Goal: Check status: Check status

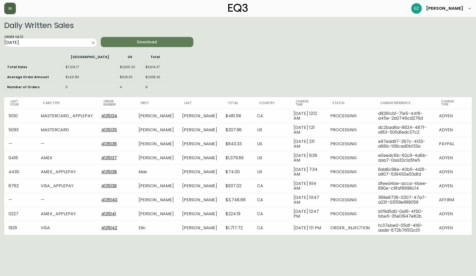
click at [10, 7] on icon "button" at bounding box center [10, 8] width 4 height 4
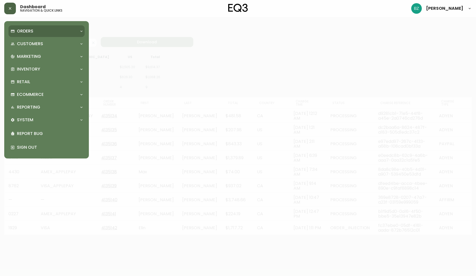
click at [38, 35] on div "Orders" at bounding box center [46, 31] width 76 height 12
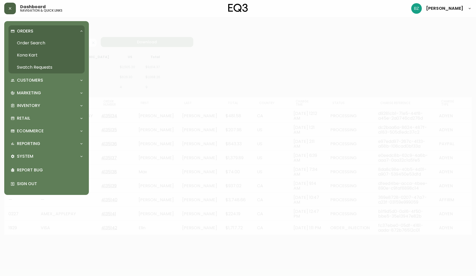
click at [39, 42] on link "Order Search" at bounding box center [46, 43] width 76 height 12
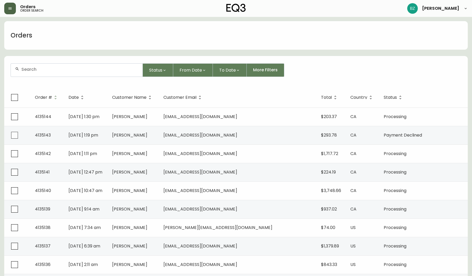
click at [103, 71] on input "text" at bounding box center [79, 69] width 117 height 5
paste input "4134136"
type input "4134136"
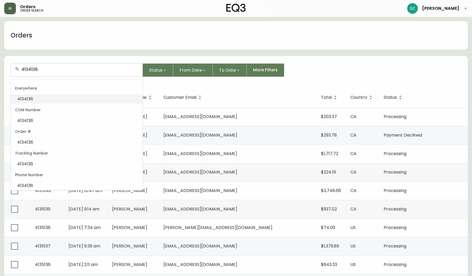
click at [29, 98] on span "4134136" at bounding box center [25, 99] width 16 height 6
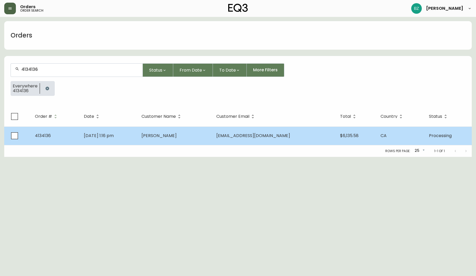
click at [45, 137] on span "4134136" at bounding box center [43, 136] width 16 height 6
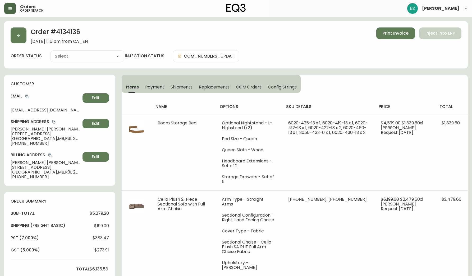
type input "Processing"
select select "PROCESSING"
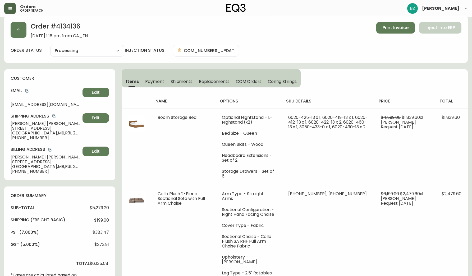
scroll to position [6, 0]
click at [244, 81] on span "COM Orders" at bounding box center [249, 82] width 26 height 6
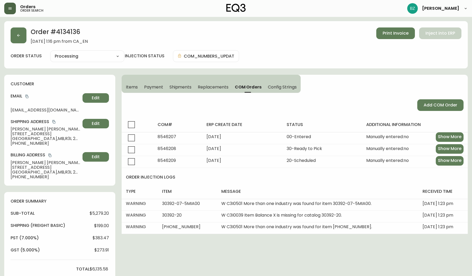
click at [282, 87] on span "Config Strings" at bounding box center [282, 87] width 29 height 6
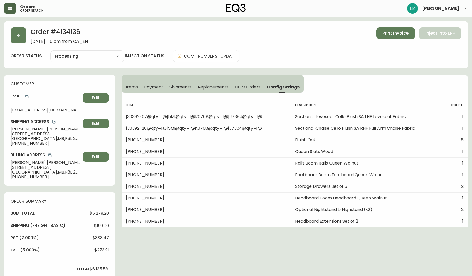
click at [180, 85] on span "Shipments" at bounding box center [180, 87] width 22 height 6
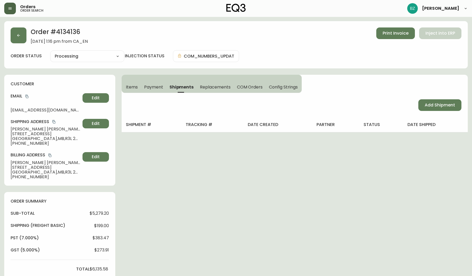
click at [152, 86] on span "Payment" at bounding box center [153, 87] width 19 height 6
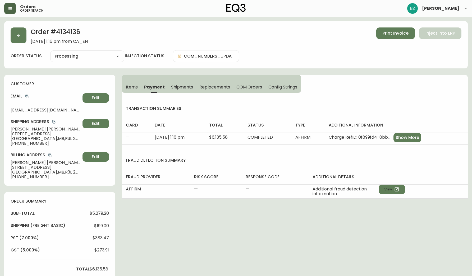
click at [122, 88] on button "Items" at bounding box center [131, 87] width 19 height 12
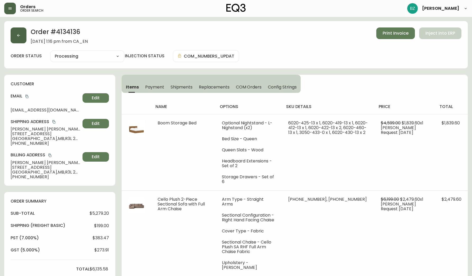
click at [17, 35] on icon "button" at bounding box center [18, 35] width 4 height 4
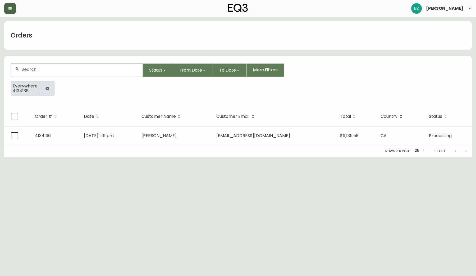
click at [11, 7] on icon "button" at bounding box center [10, 8] width 4 height 4
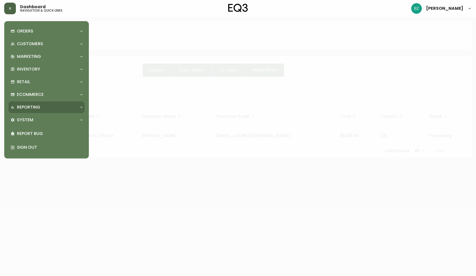
click at [82, 106] on icon at bounding box center [81, 107] width 4 height 4
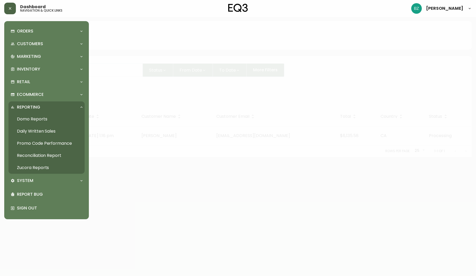
click at [35, 130] on link "Daily Written Sales" at bounding box center [46, 131] width 76 height 12
